Goal: Transaction & Acquisition: Purchase product/service

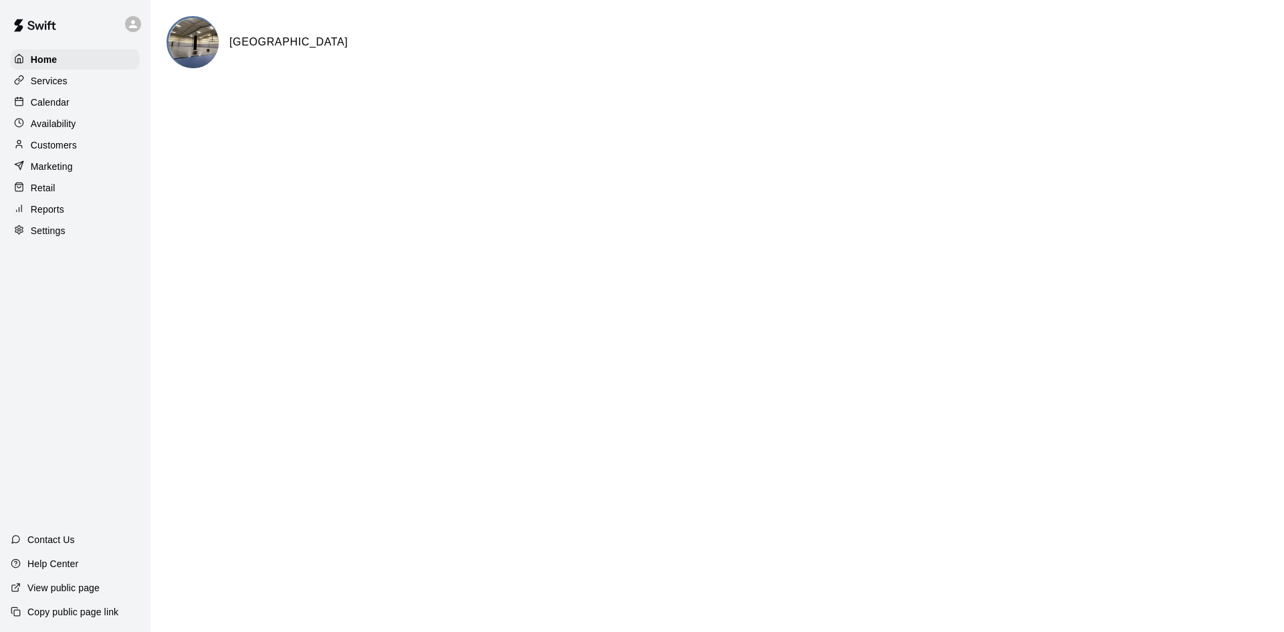
click at [956, 107] on html "Home Services Calendar Availability Customers Marketing Retail Reports Settings…" at bounding box center [642, 53] width 1284 height 107
click at [58, 147] on p "Customers" at bounding box center [54, 144] width 46 height 13
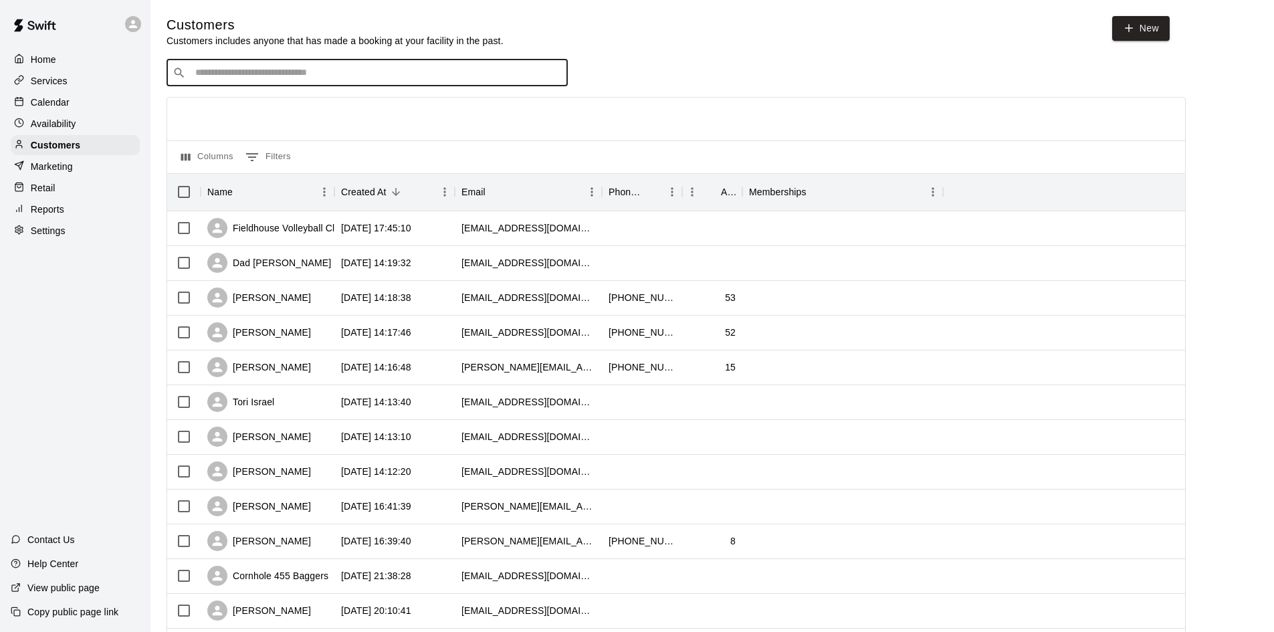
click at [334, 78] on input "Search customers by name or email" at bounding box center [376, 72] width 371 height 13
type input "****"
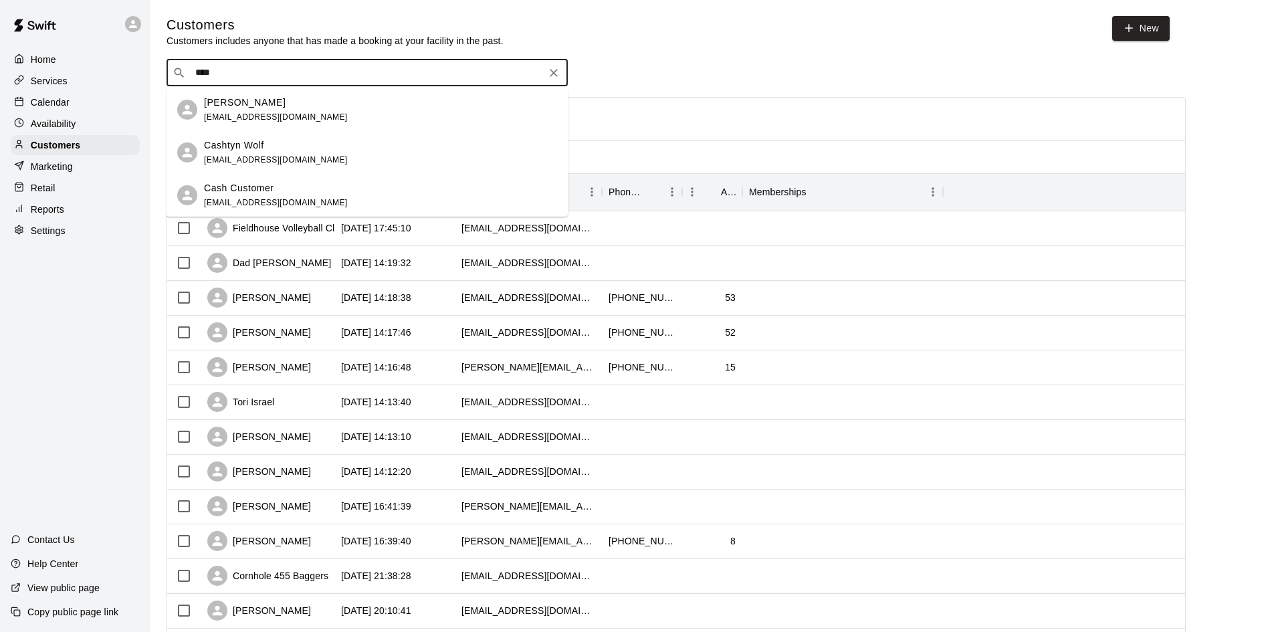
click at [243, 182] on p "Cash Customer" at bounding box center [239, 188] width 70 height 14
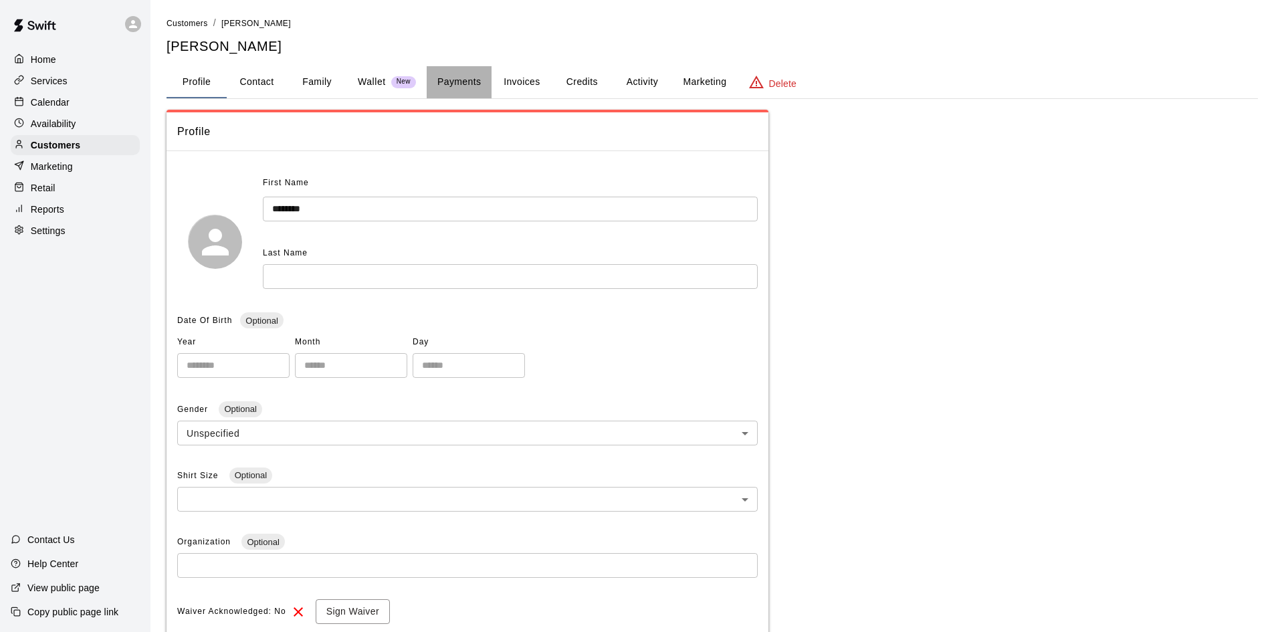
click at [472, 76] on button "Payments" at bounding box center [459, 82] width 65 height 32
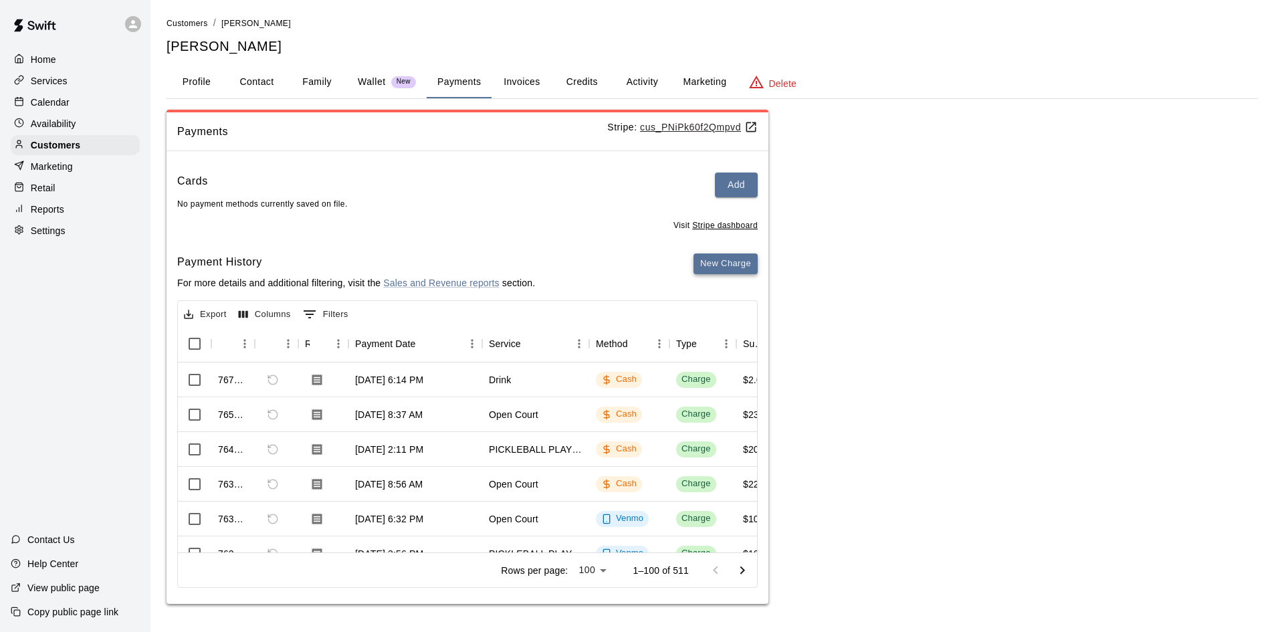
click at [721, 260] on button "New Charge" at bounding box center [726, 264] width 64 height 21
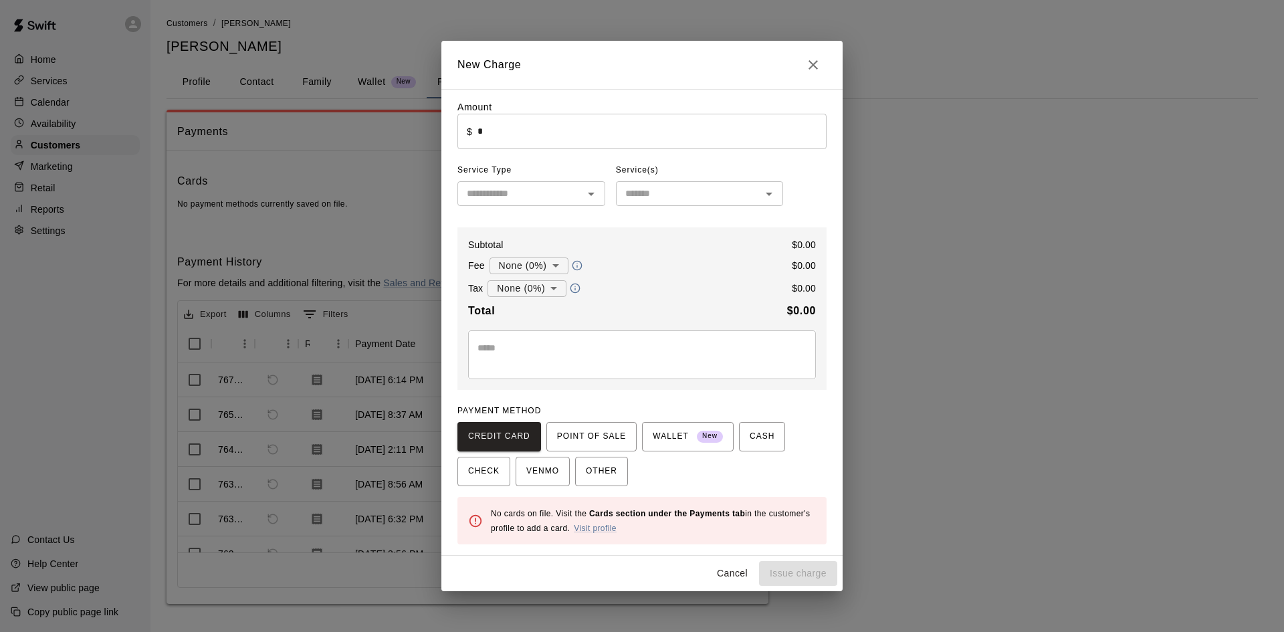
click at [524, 131] on input "*" at bounding box center [652, 131] width 349 height 35
drag, startPoint x: 584, startPoint y: 194, endPoint x: 563, endPoint y: 204, distance: 23.6
click at [585, 194] on icon "Open" at bounding box center [591, 194] width 16 height 16
type input "****"
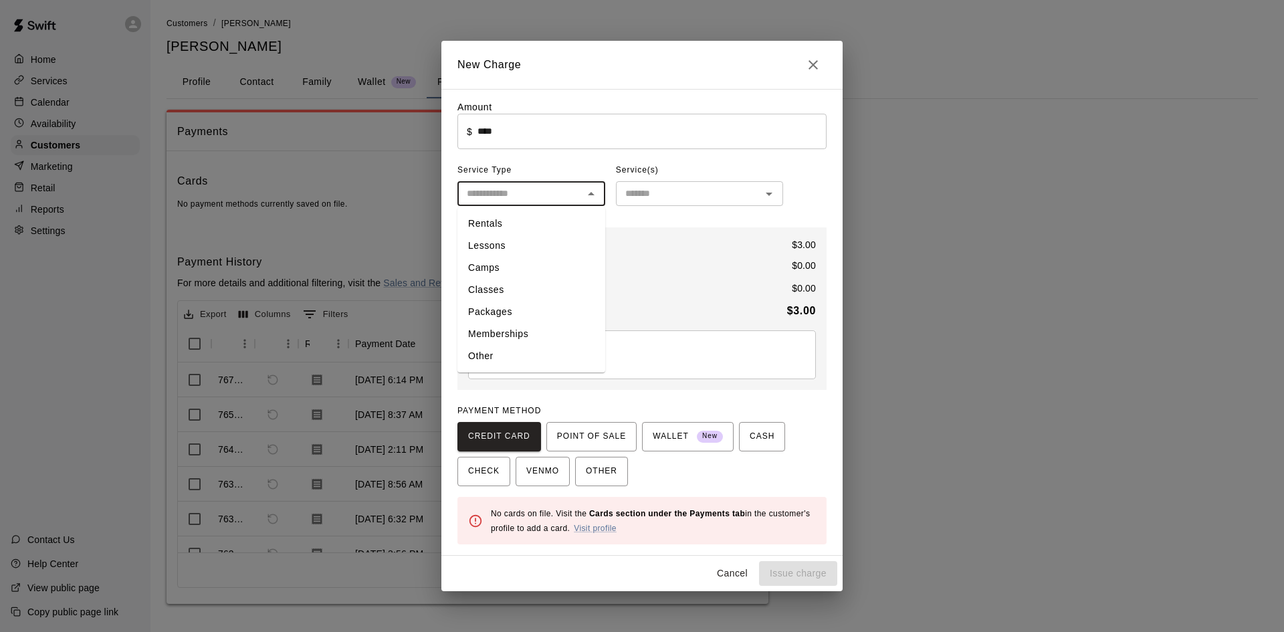
click at [506, 367] on ul "Rentals Lessons Camps Classes Packages Memberships Other" at bounding box center [532, 289] width 148 height 165
click at [485, 357] on li "Other" at bounding box center [532, 356] width 148 height 22
type input "*****"
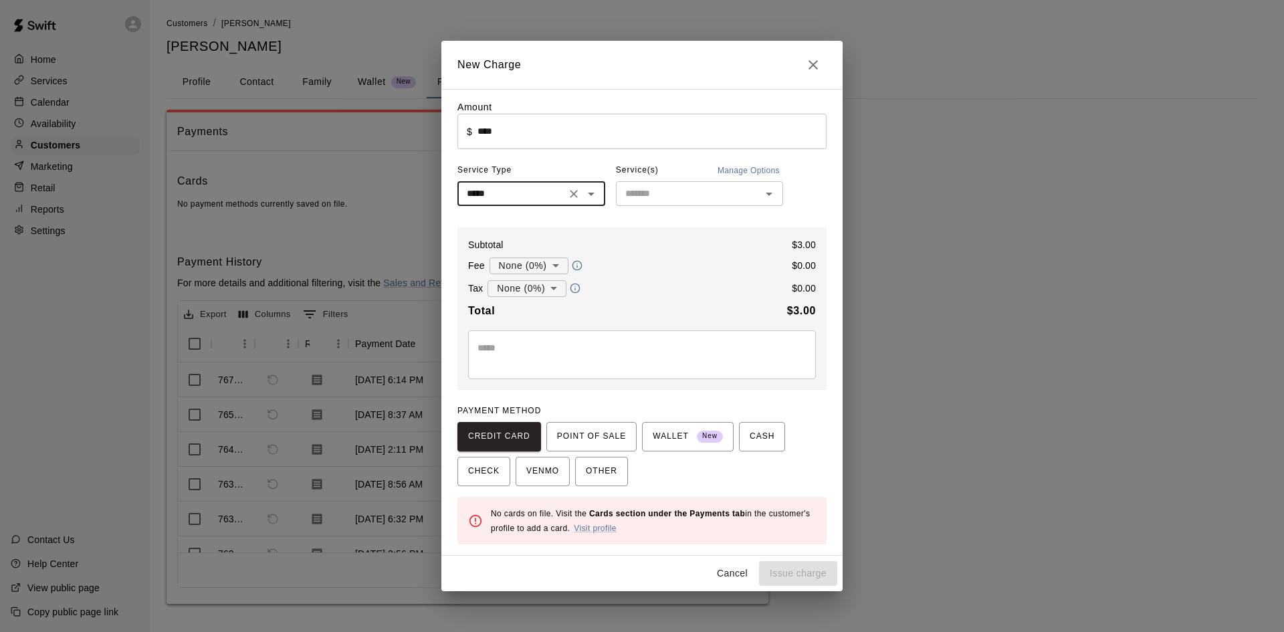
click at [662, 192] on input "text" at bounding box center [688, 193] width 137 height 17
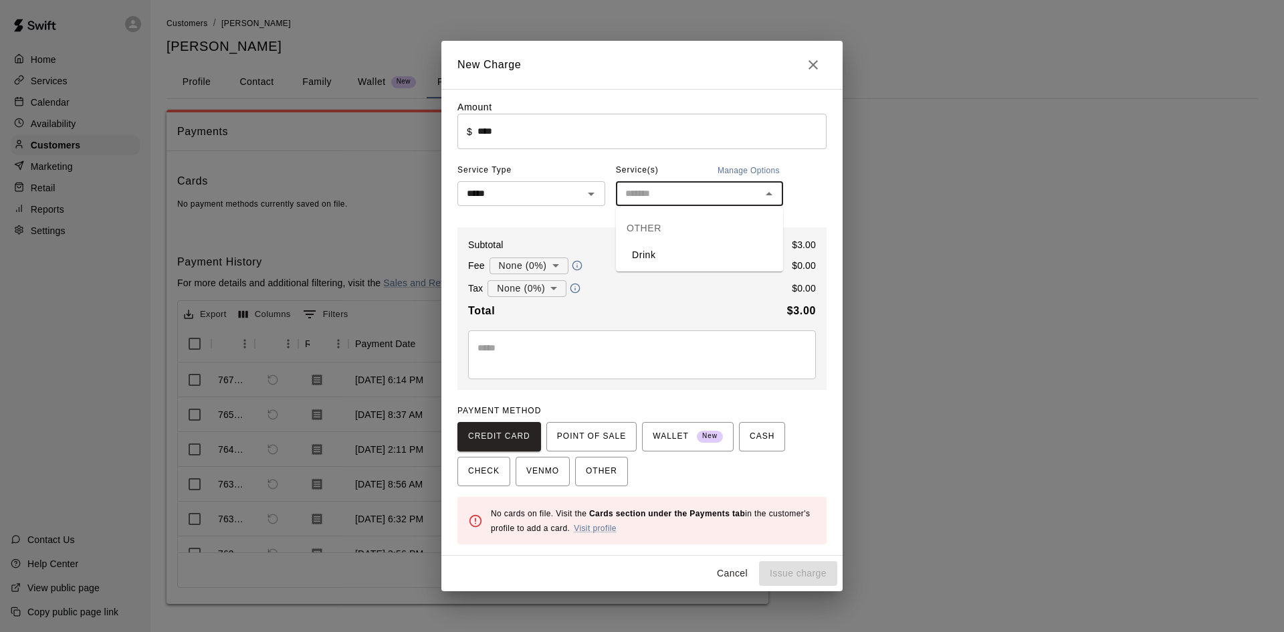
click at [664, 251] on li "Drink" at bounding box center [699, 255] width 167 height 22
type input "*****"
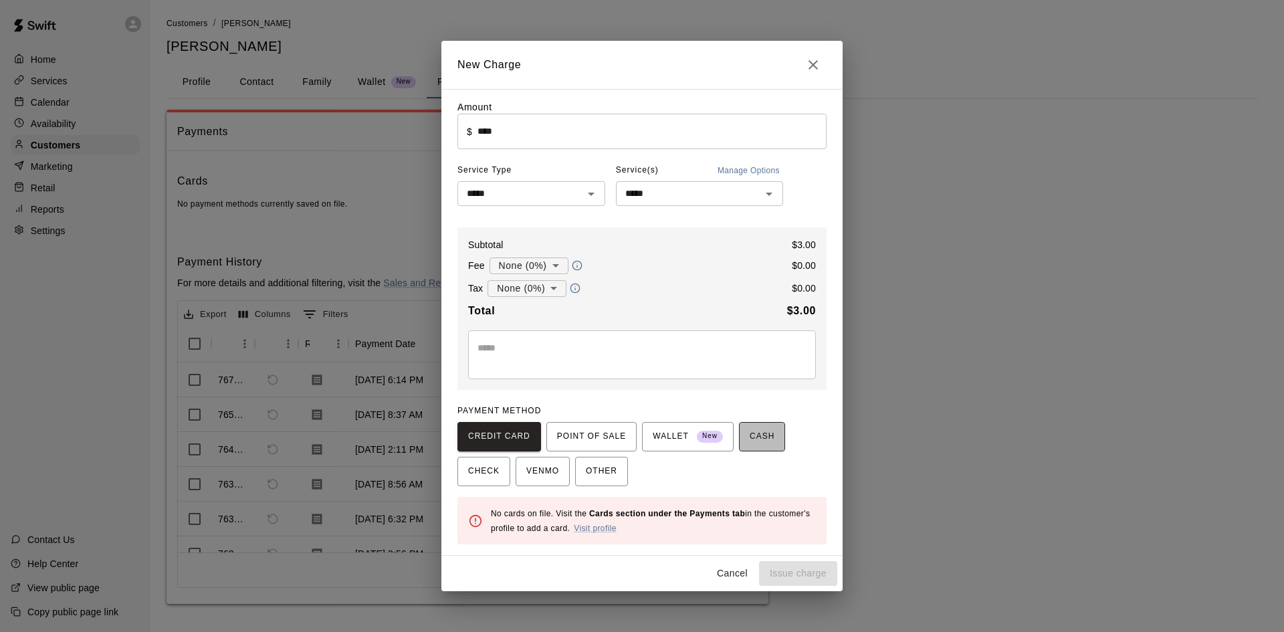
click at [760, 439] on span "CASH" at bounding box center [762, 436] width 25 height 21
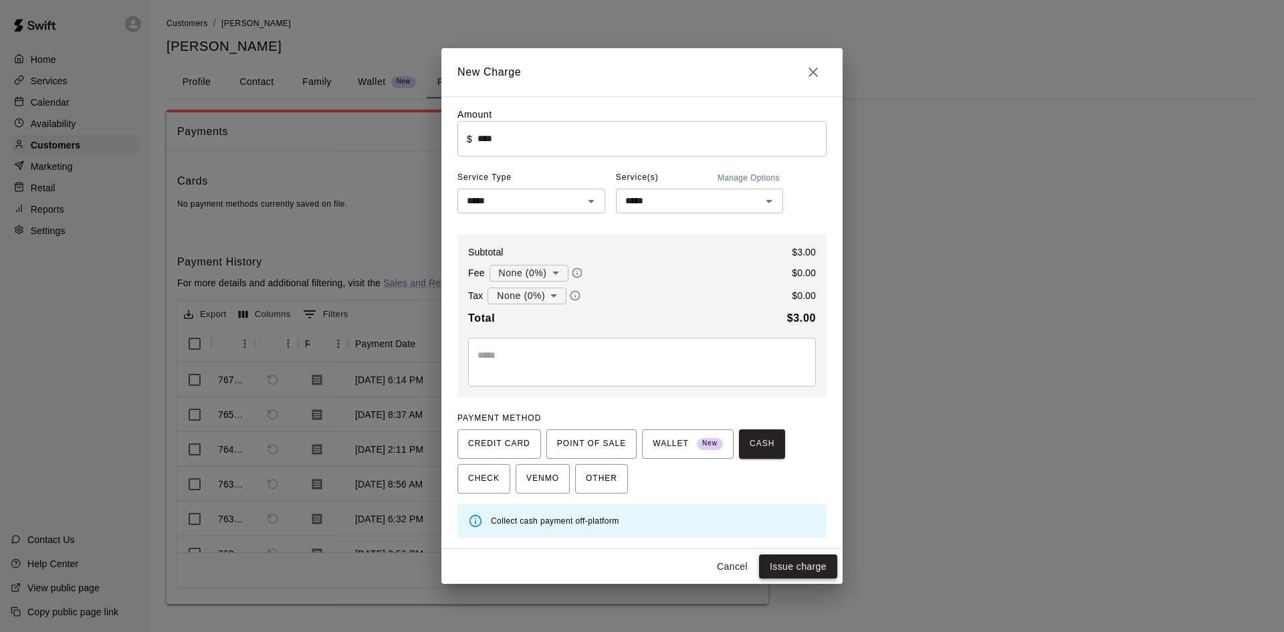
click at [797, 563] on button "Issue charge" at bounding box center [798, 566] width 78 height 25
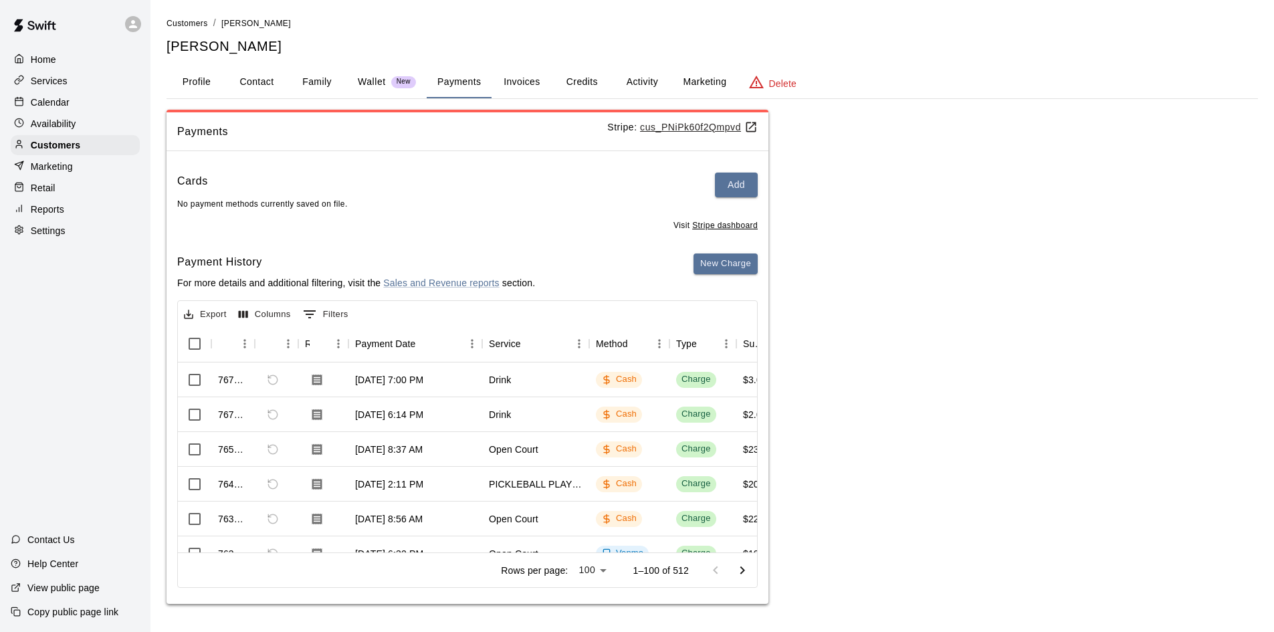
click at [456, 78] on button "Payments" at bounding box center [459, 82] width 65 height 32
click at [725, 258] on button "New Charge" at bounding box center [726, 264] width 64 height 21
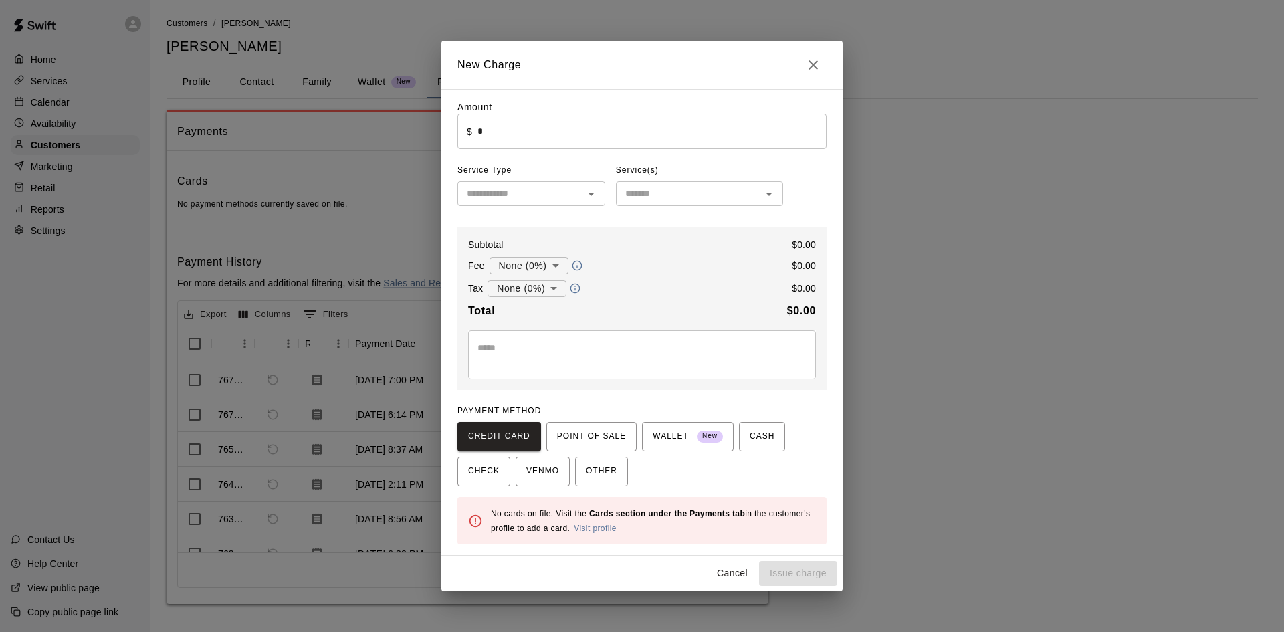
click at [554, 140] on input "*" at bounding box center [652, 131] width 349 height 35
type input "****"
click at [577, 435] on span "POINT OF SALE" at bounding box center [591, 436] width 69 height 21
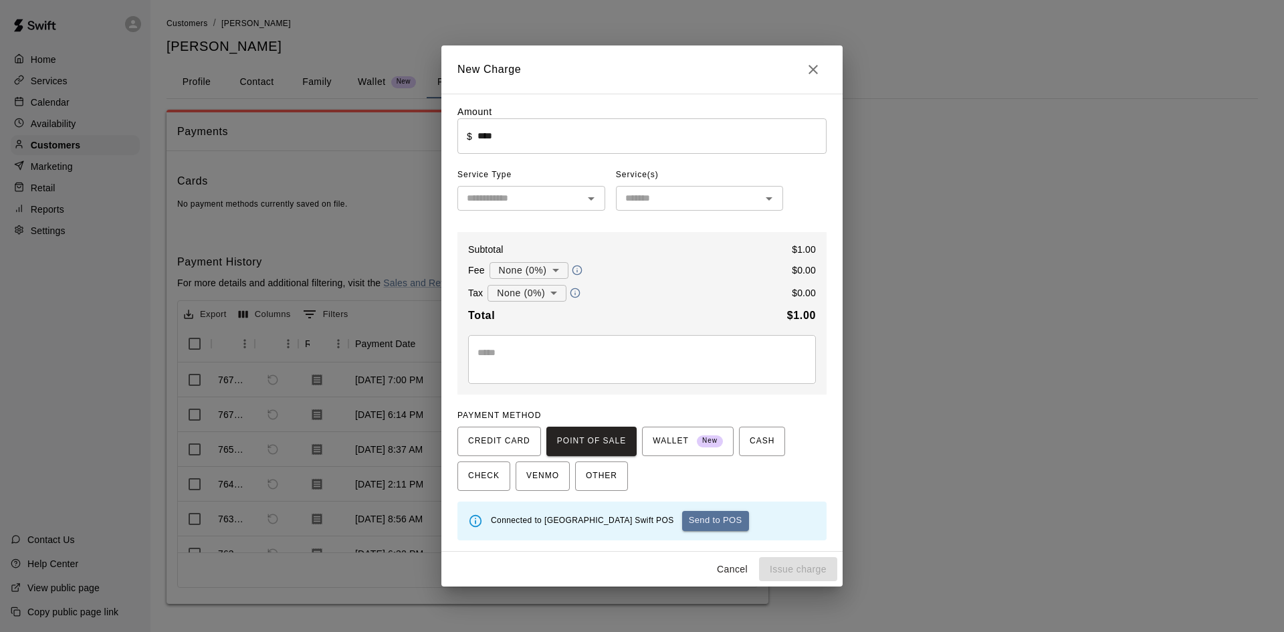
drag, startPoint x: 704, startPoint y: 524, endPoint x: 705, endPoint y: 506, distance: 17.4
click at [704, 514] on button "Send to POS" at bounding box center [715, 521] width 67 height 20
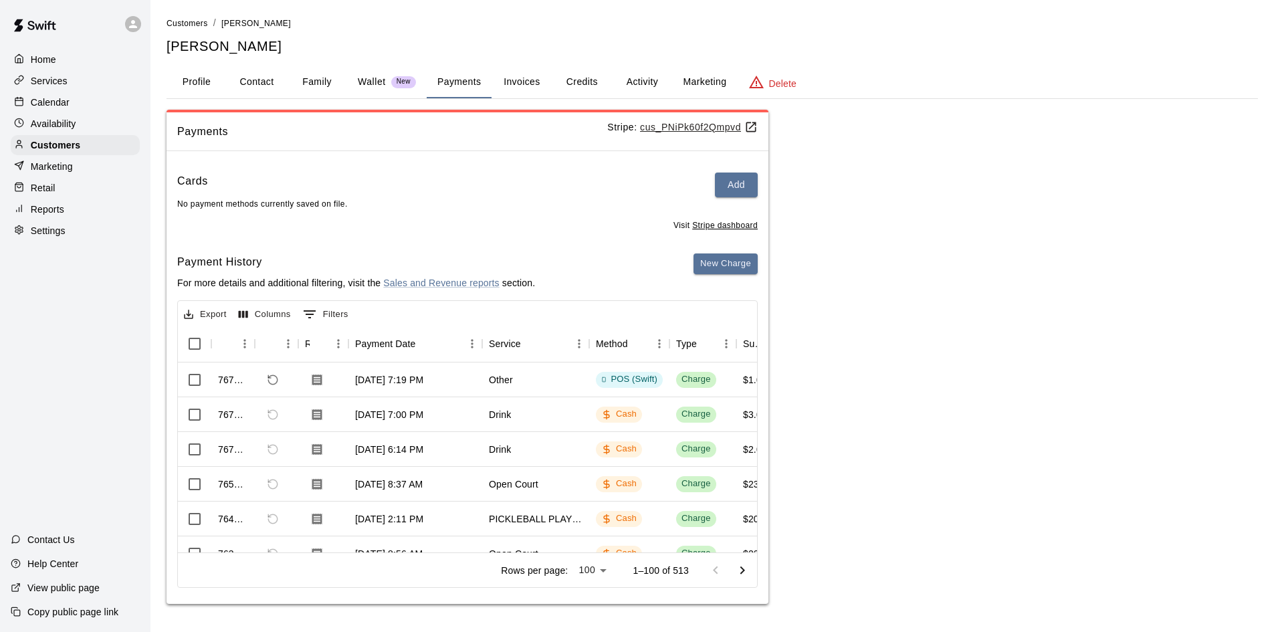
click at [35, 61] on p "Home" at bounding box center [43, 59] width 25 height 13
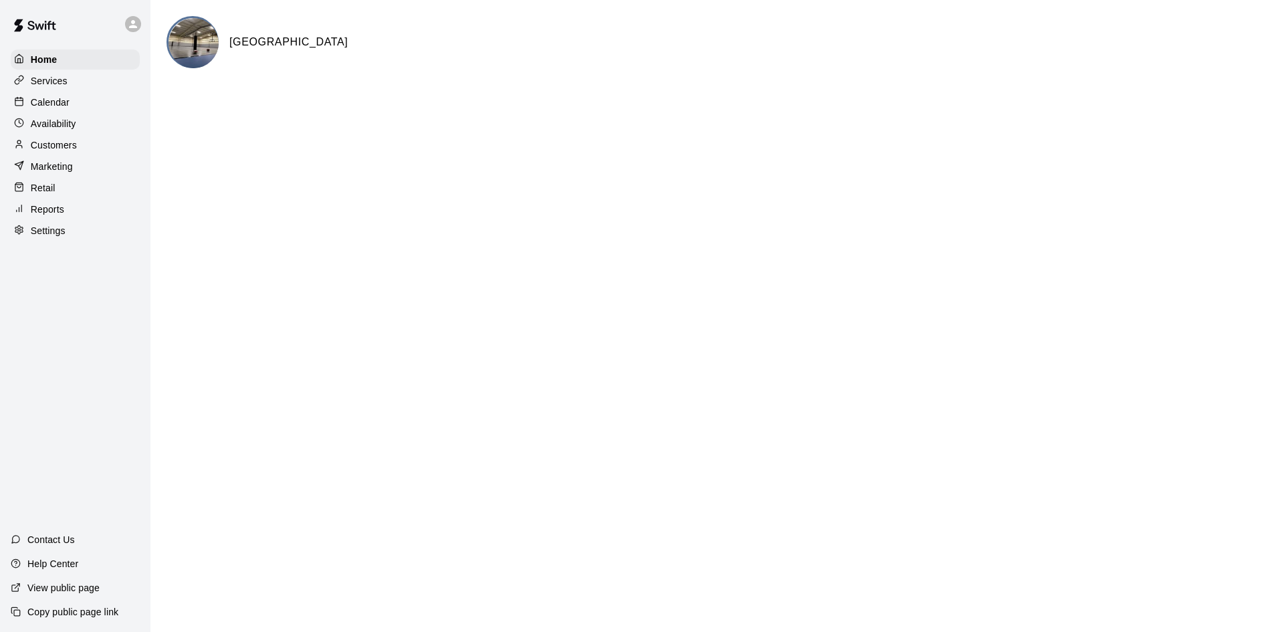
click at [76, 108] on div "Calendar" at bounding box center [75, 102] width 129 height 20
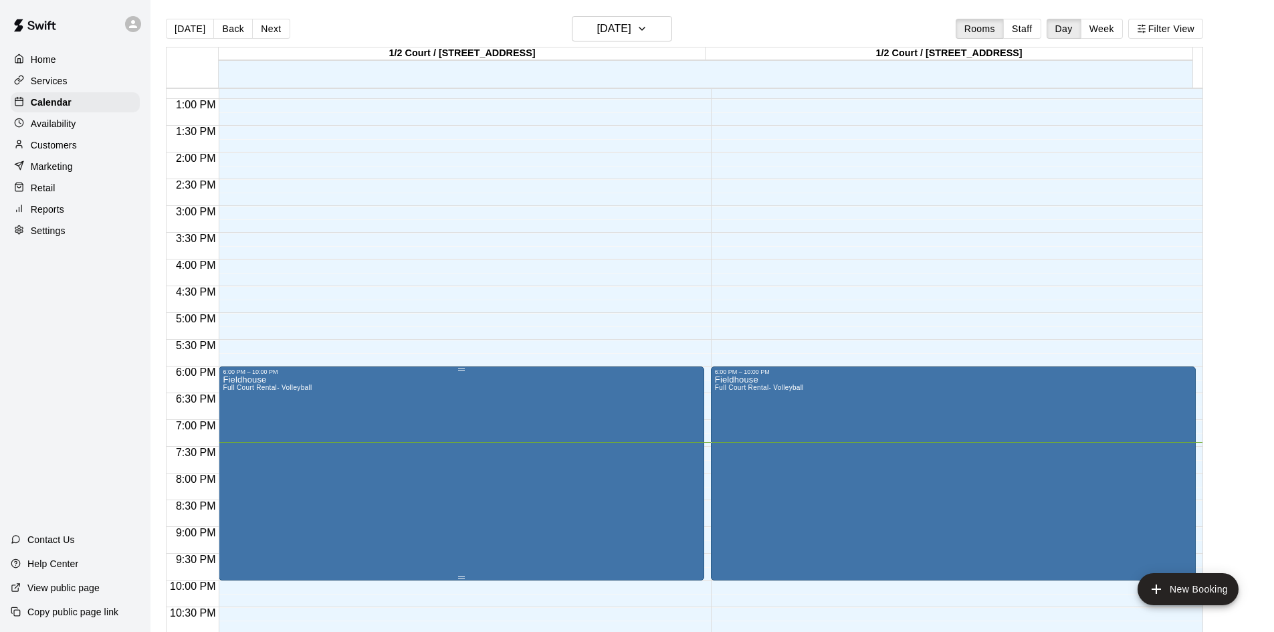
scroll to position [727, 0]
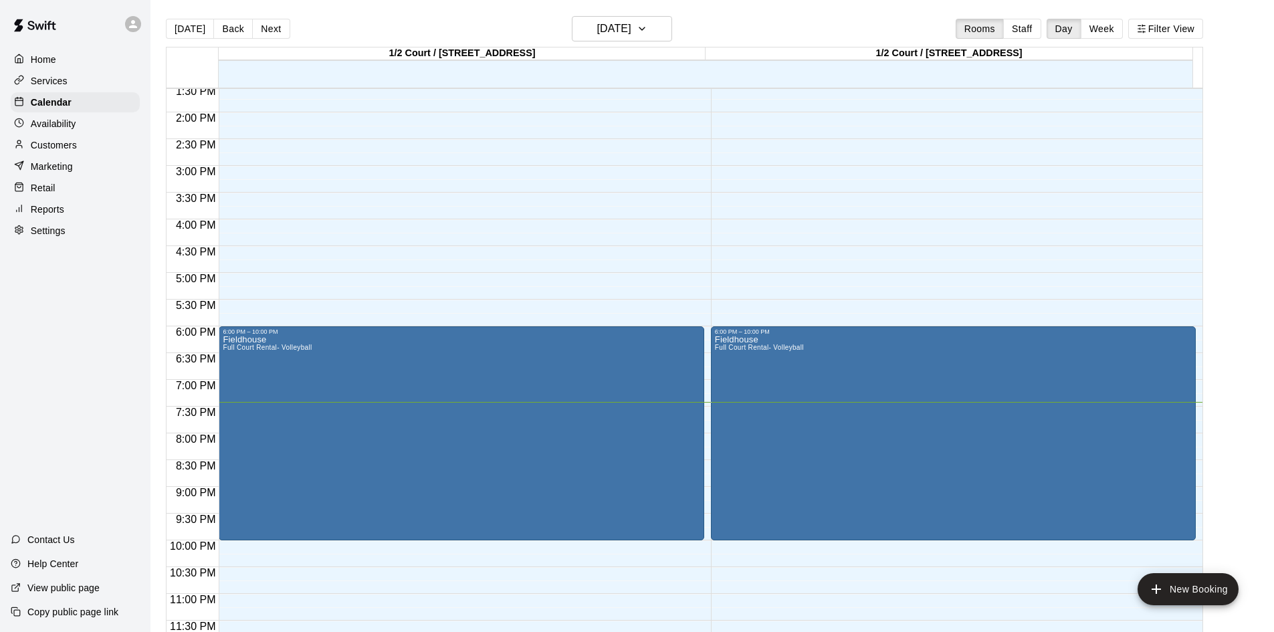
click at [90, 61] on div "Home" at bounding box center [75, 59] width 129 height 20
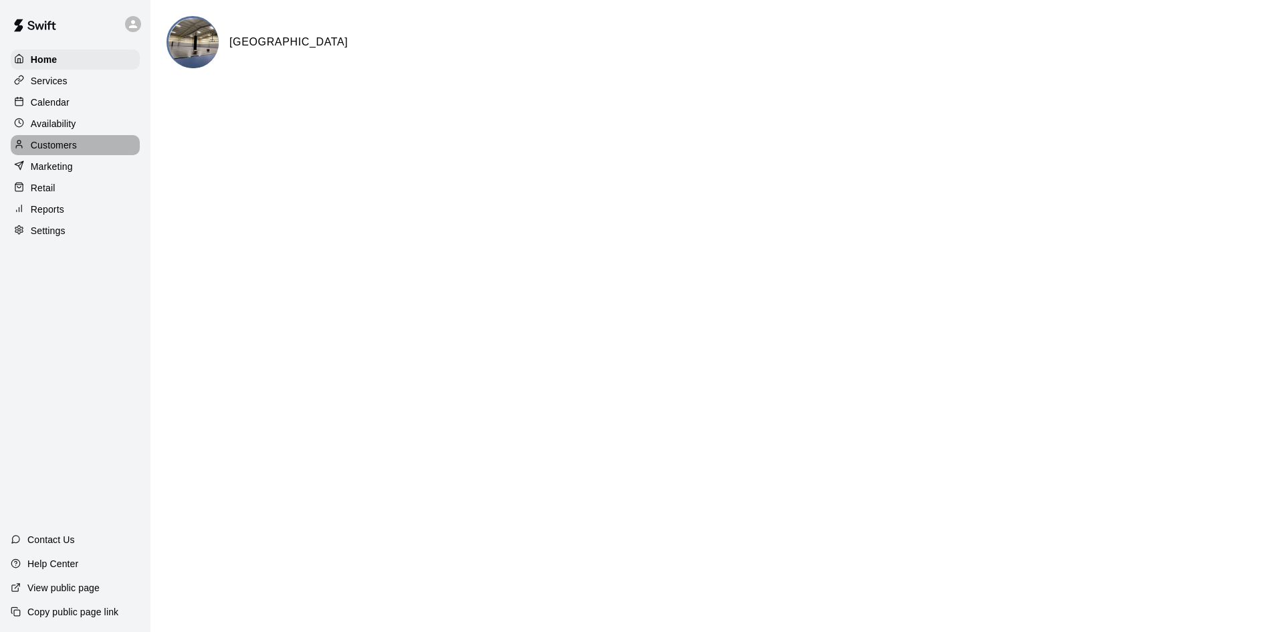
click at [85, 148] on div "Customers" at bounding box center [75, 145] width 129 height 20
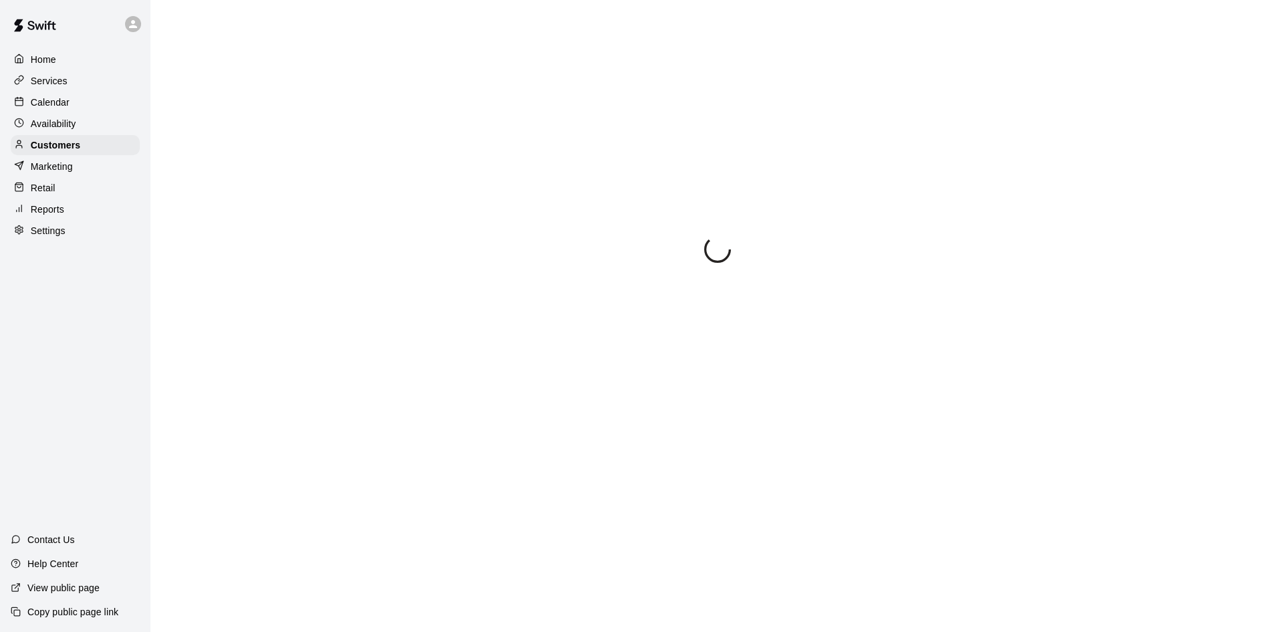
click at [82, 106] on div "Calendar" at bounding box center [75, 102] width 129 height 20
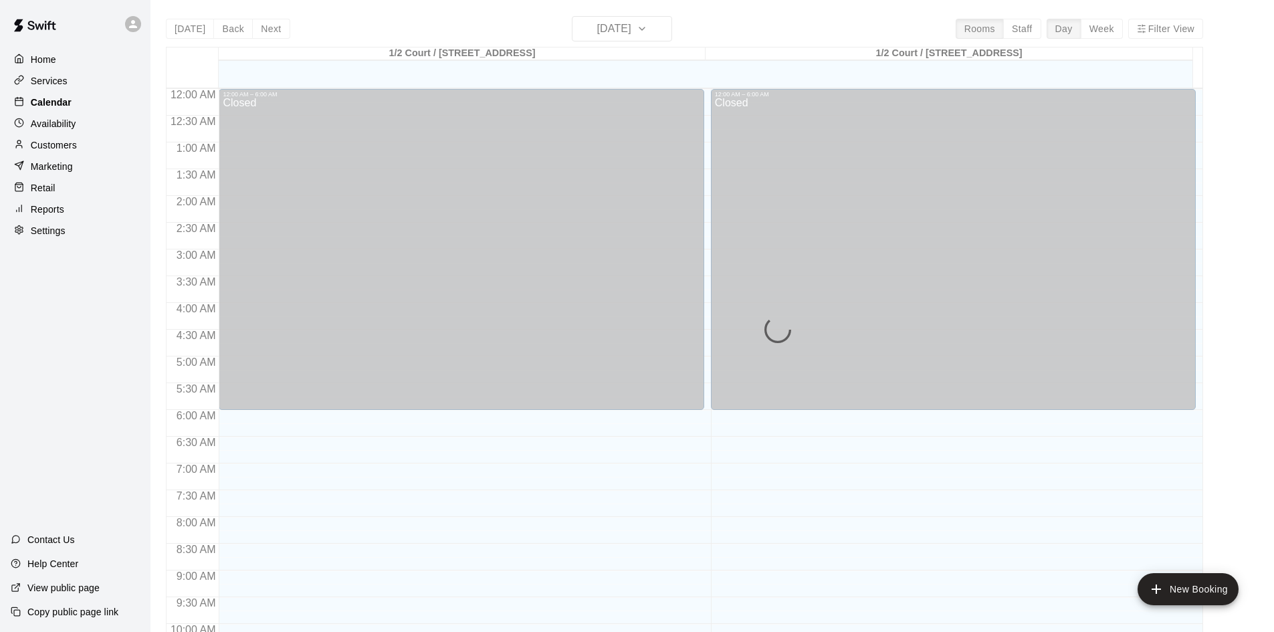
scroll to position [686, 0]
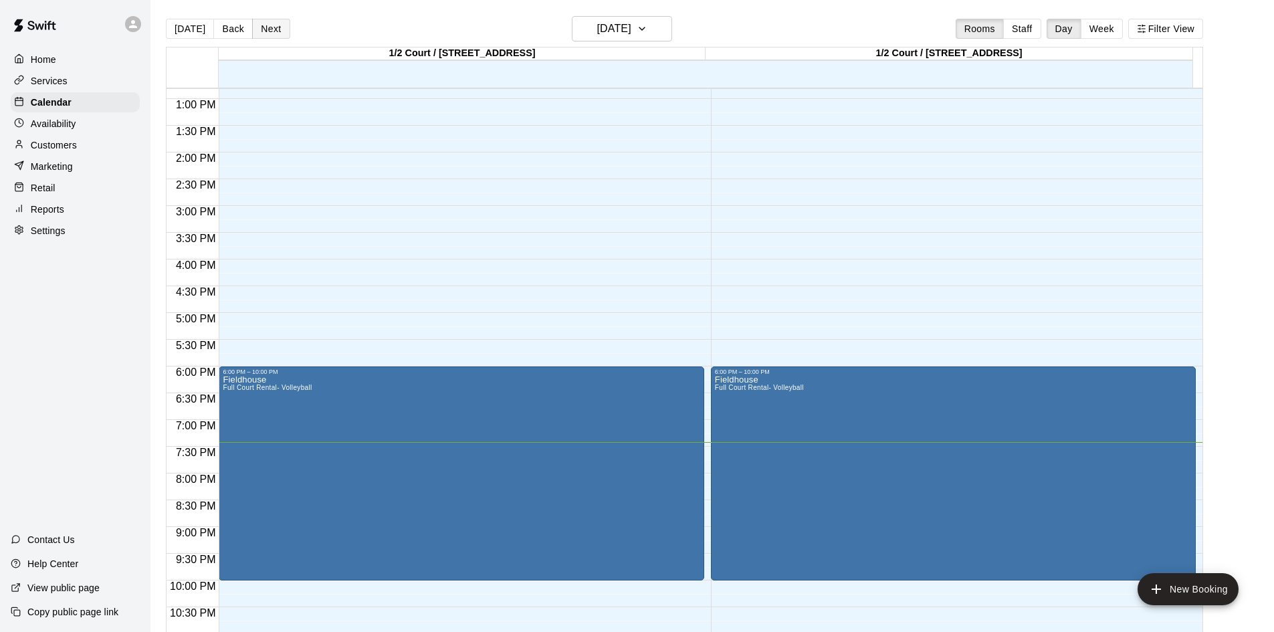
click at [272, 30] on button "Next" at bounding box center [270, 29] width 37 height 20
